Goal: Navigation & Orientation: Find specific page/section

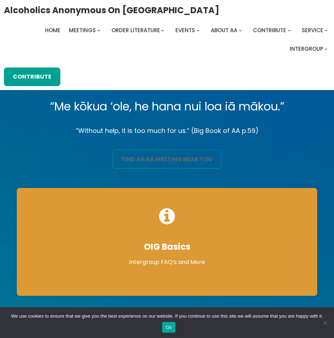
click at [151, 156] on link "find an aa meeting near you" at bounding box center [167, 159] width 109 height 19
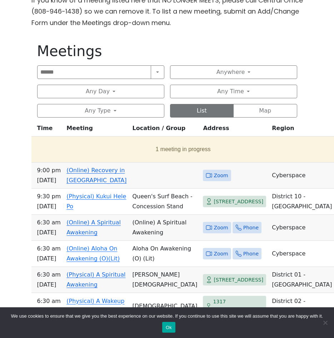
scroll to position [286, 0]
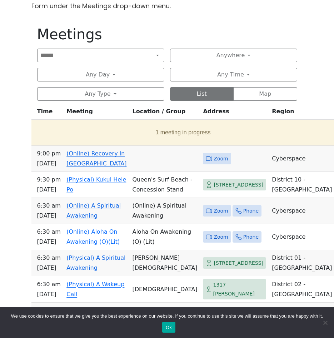
click at [84, 156] on link "(Online) Recovery in Da House" at bounding box center [97, 158] width 60 height 17
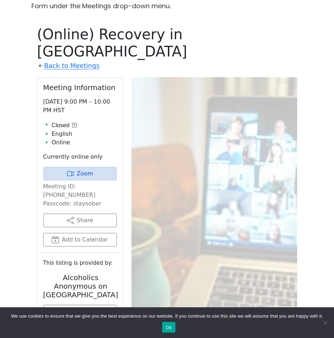
scroll to position [307, 0]
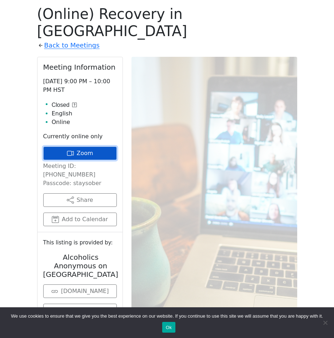
click at [74, 150] on icon at bounding box center [70, 153] width 7 height 7
